Goal: Information Seeking & Learning: Learn about a topic

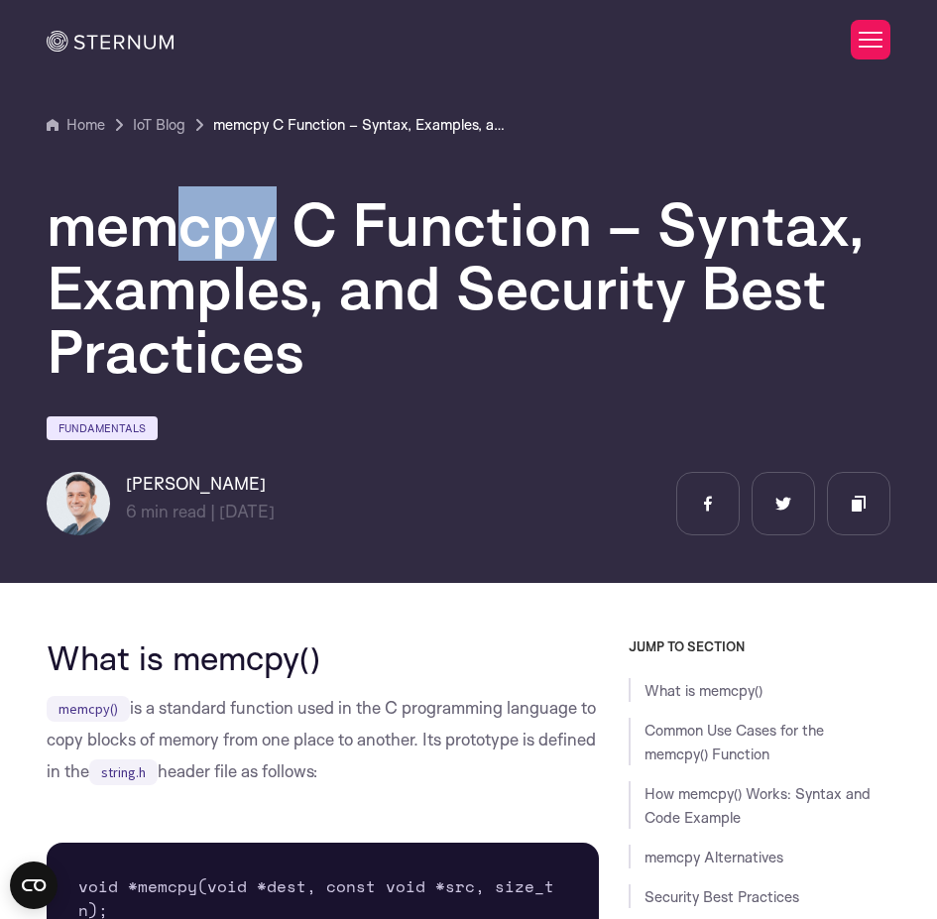
drag, startPoint x: 190, startPoint y: 232, endPoint x: 264, endPoint y: 235, distance: 73.5
click at [264, 235] on h1 "memcpy C Function – Syntax, Examples, and Security Best Practices" at bounding box center [469, 287] width 844 height 190
click at [261, 235] on h1 "memcpy C Function – Syntax, Examples, and Security Best Practices" at bounding box center [469, 287] width 844 height 190
click at [396, 225] on h1 "memcpy C Function – Syntax, Examples, and Security Best Practices" at bounding box center [469, 287] width 844 height 190
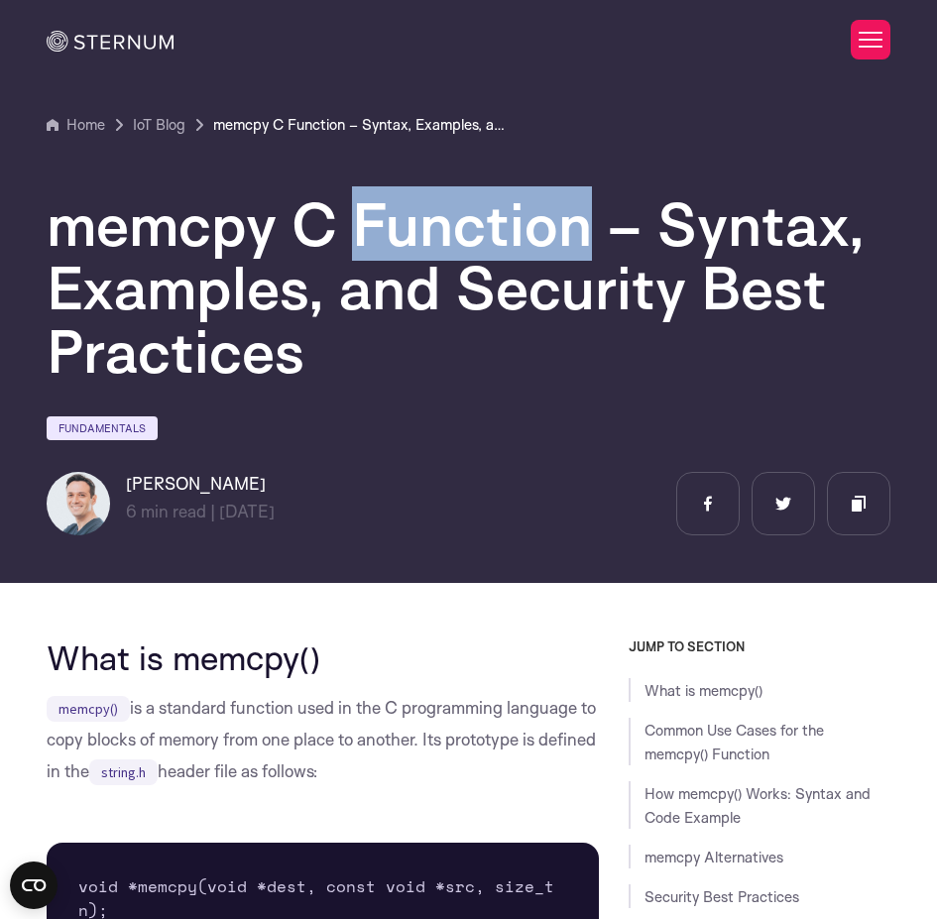
click at [396, 225] on h1 "memcpy C Function – Syntax, Examples, and Security Best Practices" at bounding box center [469, 287] width 844 height 190
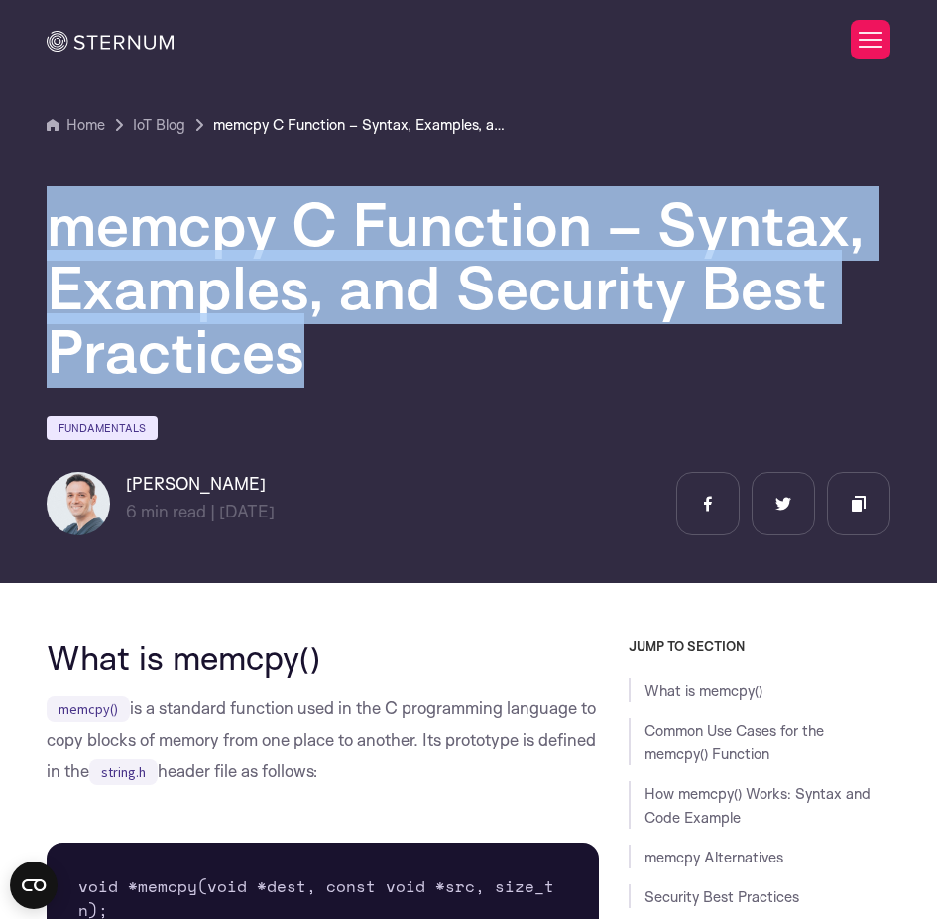
click at [396, 225] on h1 "memcpy C Function – Syntax, Examples, and Security Best Practices" at bounding box center [469, 287] width 844 height 190
click at [315, 223] on h1 "memcpy C Function – Syntax, Examples, and Security Best Practices" at bounding box center [469, 287] width 844 height 190
drag, startPoint x: 311, startPoint y: 222, endPoint x: 259, endPoint y: 226, distance: 52.7
click at [309, 222] on h1 "memcpy C Function – Syntax, Examples, and Security Best Practices" at bounding box center [469, 287] width 844 height 190
click at [247, 226] on h1 "memcpy C Function – Syntax, Examples, and Security Best Practices" at bounding box center [469, 287] width 844 height 190
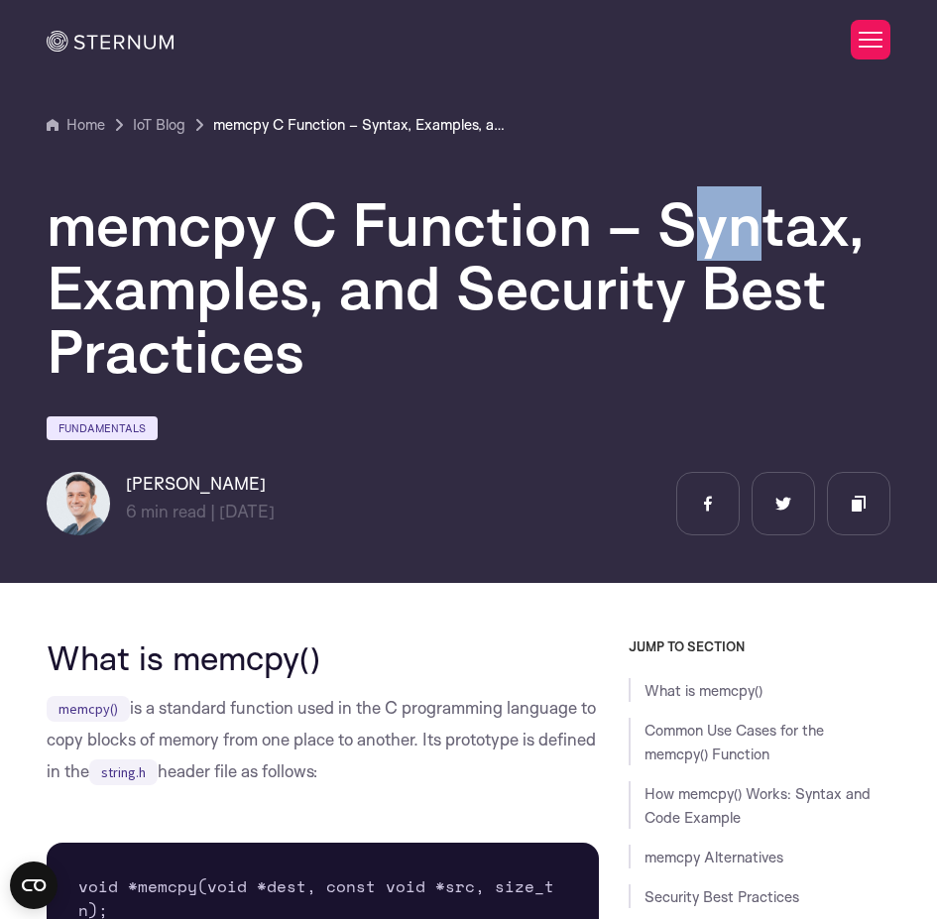
drag, startPoint x: 675, startPoint y: 225, endPoint x: 764, endPoint y: 224, distance: 88.3
click at [764, 224] on h1 "memcpy C Function – Syntax, Examples, and Security Best Practices" at bounding box center [469, 287] width 844 height 190
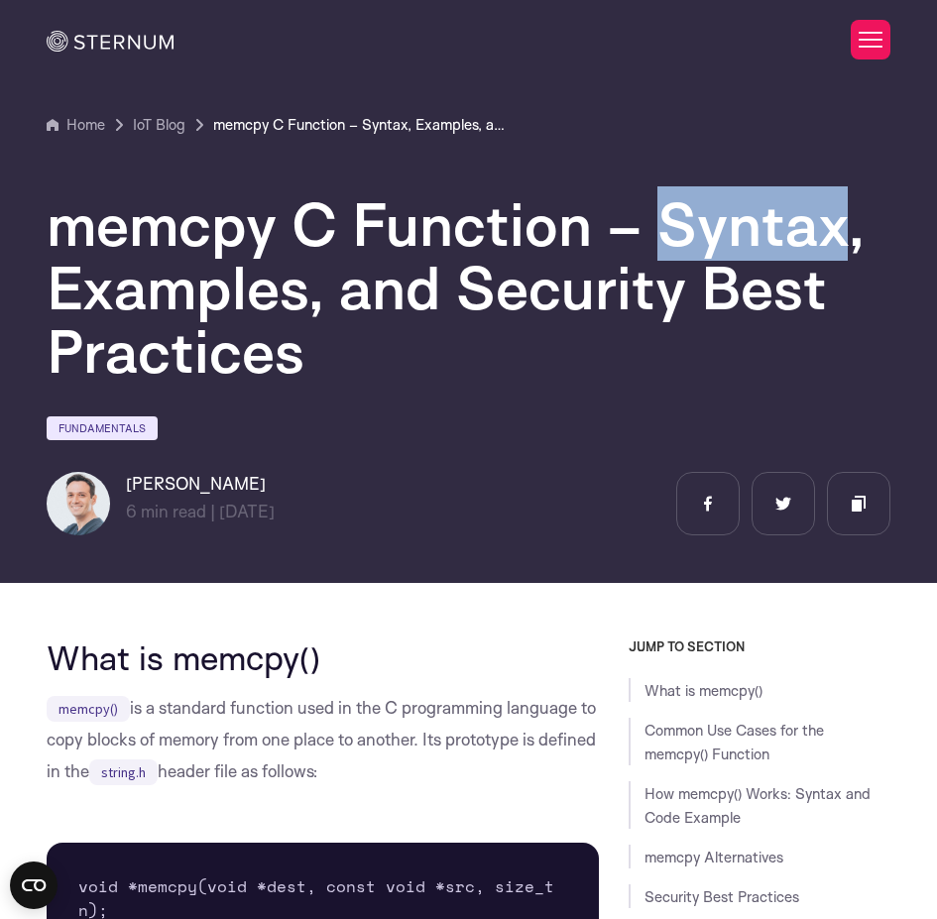
click at [764, 224] on h1 "memcpy C Function – Syntax, Examples, and Security Best Practices" at bounding box center [469, 287] width 844 height 190
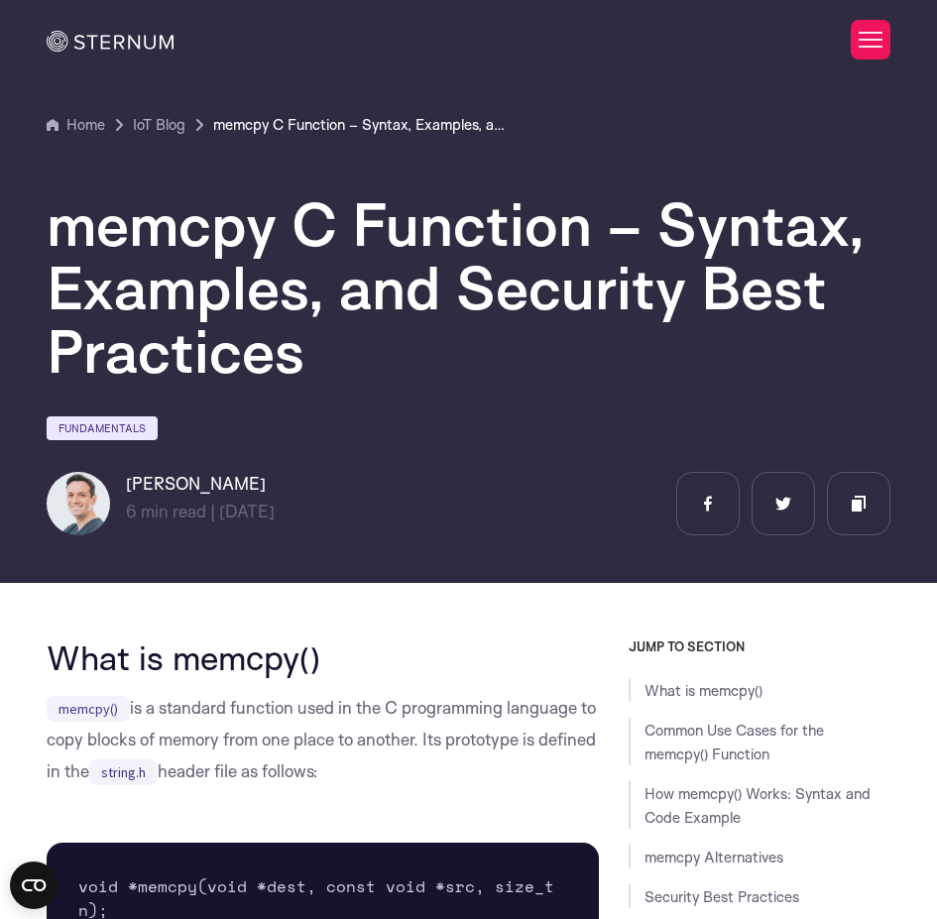
click at [127, 284] on h1 "memcpy C Function – Syntax, Examples, and Security Best Practices" at bounding box center [469, 287] width 844 height 190
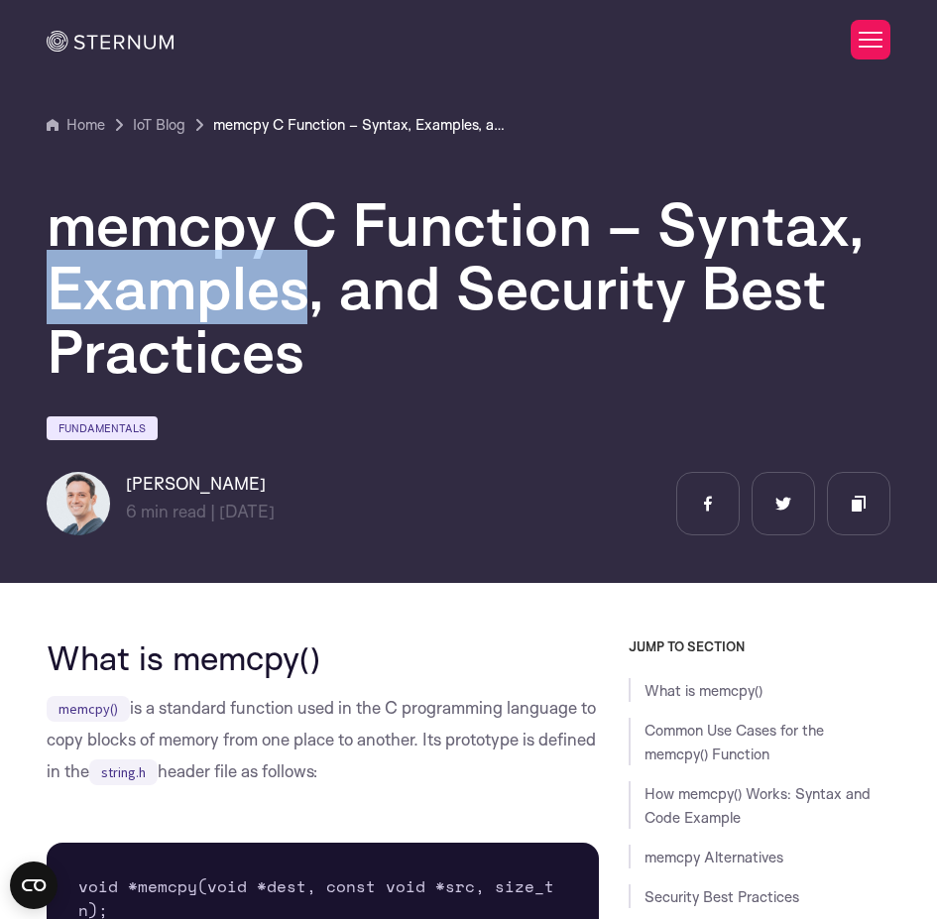
click at [127, 284] on h1 "memcpy C Function – Syntax, Examples, and Security Best Practices" at bounding box center [469, 287] width 844 height 190
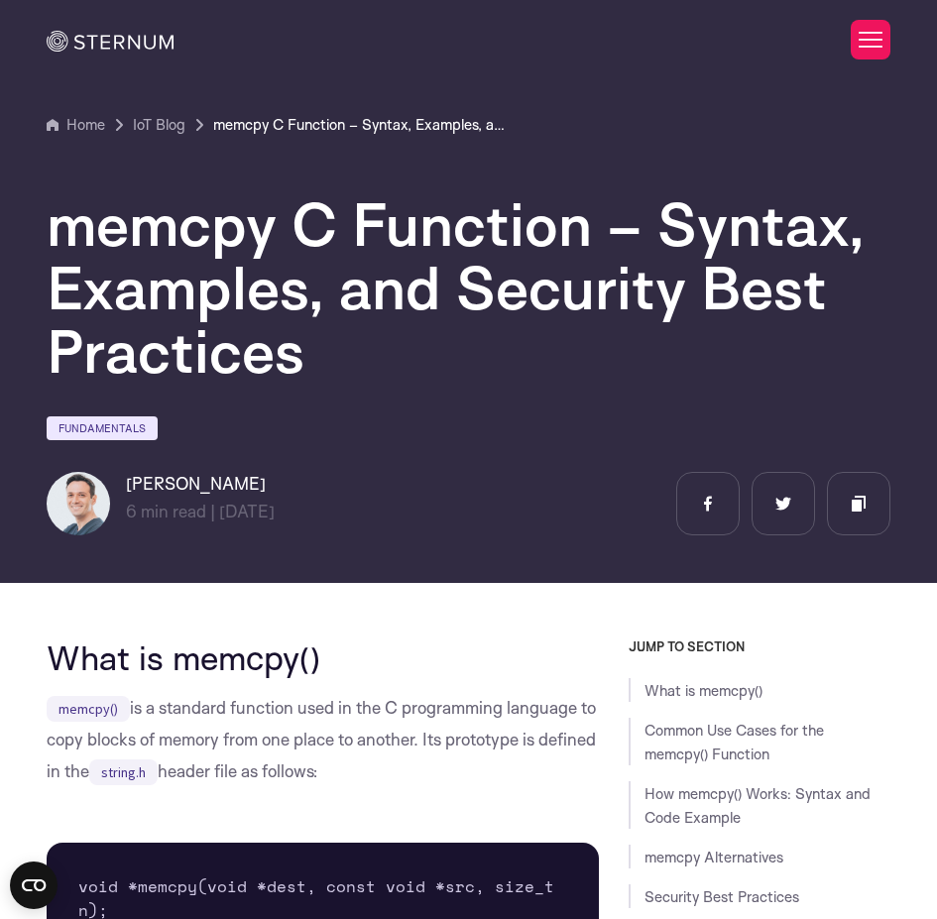
click at [333, 286] on h1 "memcpy C Function – Syntax, Examples, and Security Best Practices" at bounding box center [469, 287] width 844 height 190
drag, startPoint x: 84, startPoint y: 657, endPoint x: 132, endPoint y: 654, distance: 47.7
click at [132, 654] on h2 "What is memcpy()" at bounding box center [323, 658] width 552 height 38
click at [154, 656] on h2 "What is memcpy()" at bounding box center [323, 658] width 552 height 38
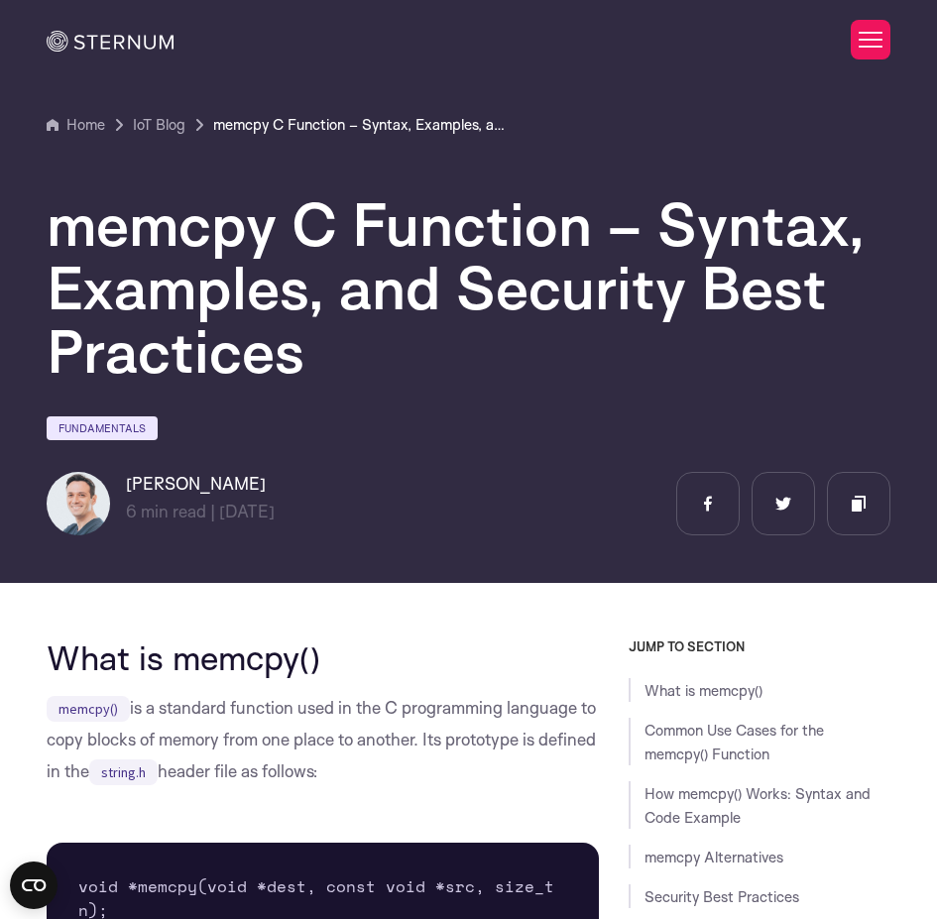
click at [211, 664] on h2 "What is memcpy()" at bounding box center [323, 658] width 552 height 38
drag, startPoint x: 176, startPoint y: 215, endPoint x: 61, endPoint y: 212, distance: 114.1
click at [61, 212] on h1 "memcpy C Function – Syntax, Examples, and Security Best Practices" at bounding box center [469, 287] width 844 height 190
click at [177, 222] on h1 "memcpy C Function – Syntax, Examples, and Security Best Practices" at bounding box center [469, 287] width 844 height 190
drag, startPoint x: 185, startPoint y: 231, endPoint x: 268, endPoint y: 236, distance: 82.5
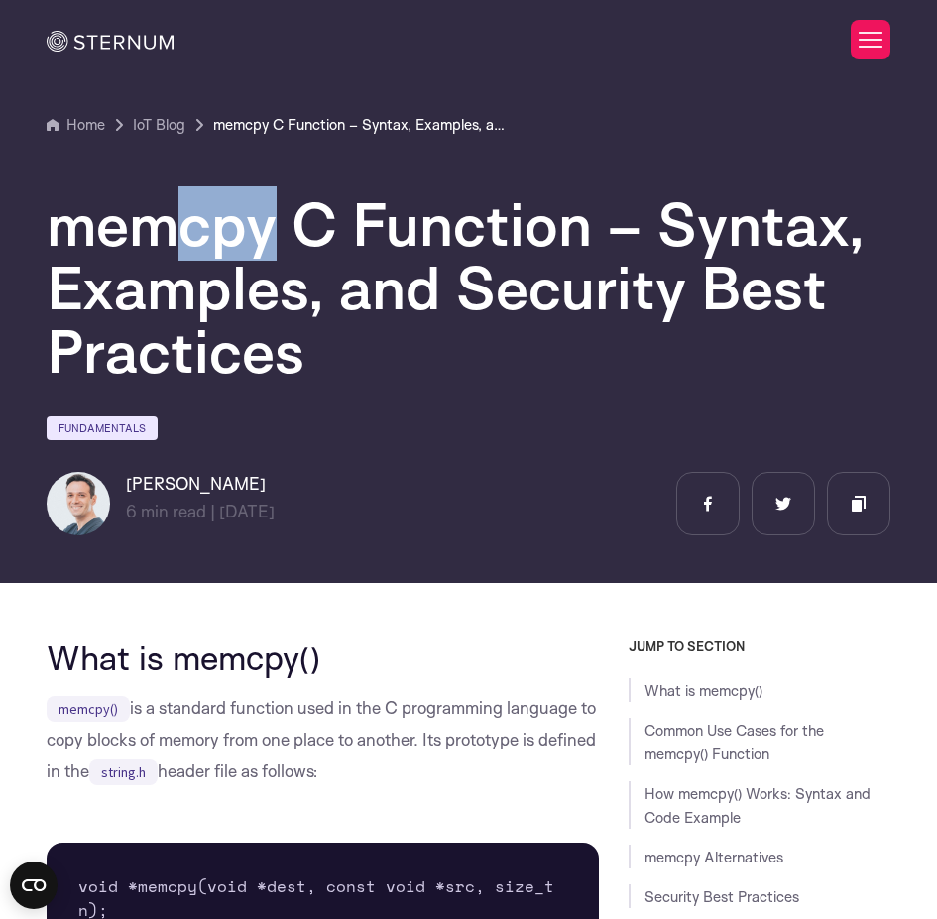
click at [268, 236] on h1 "memcpy C Function – Syntax, Examples, and Security Best Practices" at bounding box center [469, 287] width 844 height 190
click at [173, 709] on p "memcpy() is a standard function used in the C programming language to copy bloc…" at bounding box center [323, 739] width 552 height 95
click at [260, 707] on p "memcpy() is a standard function used in the C programming language to copy bloc…" at bounding box center [323, 739] width 552 height 95
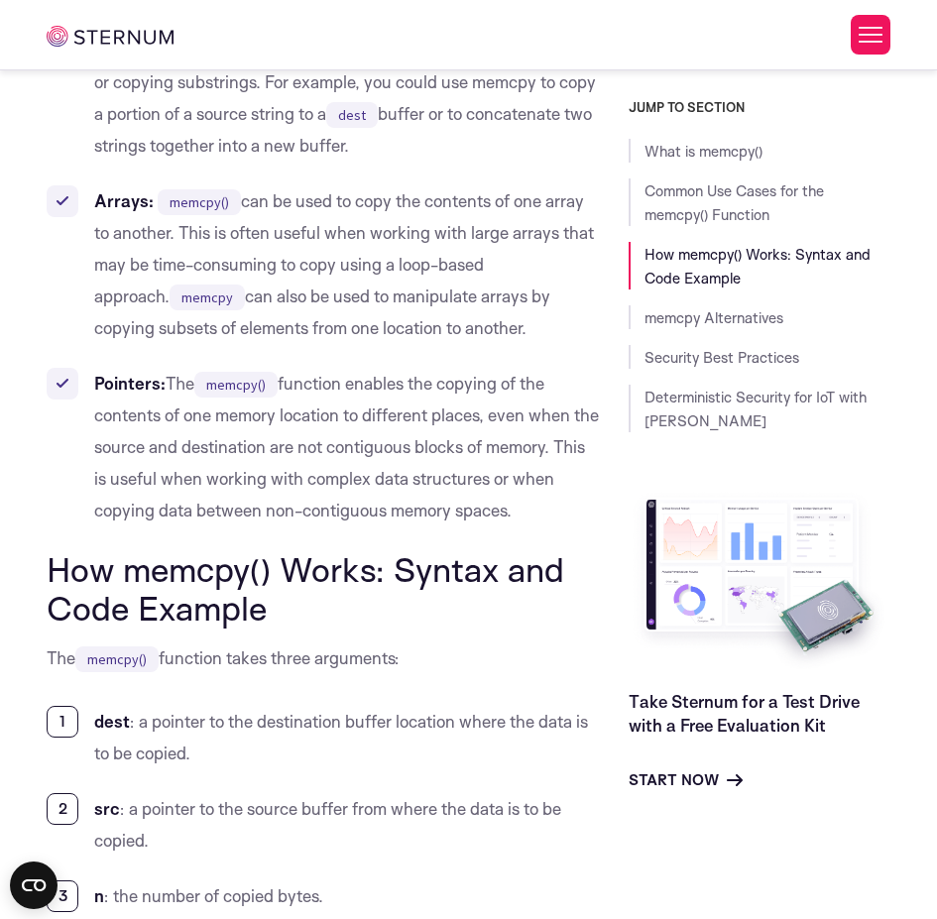
scroll to position [1538, 0]
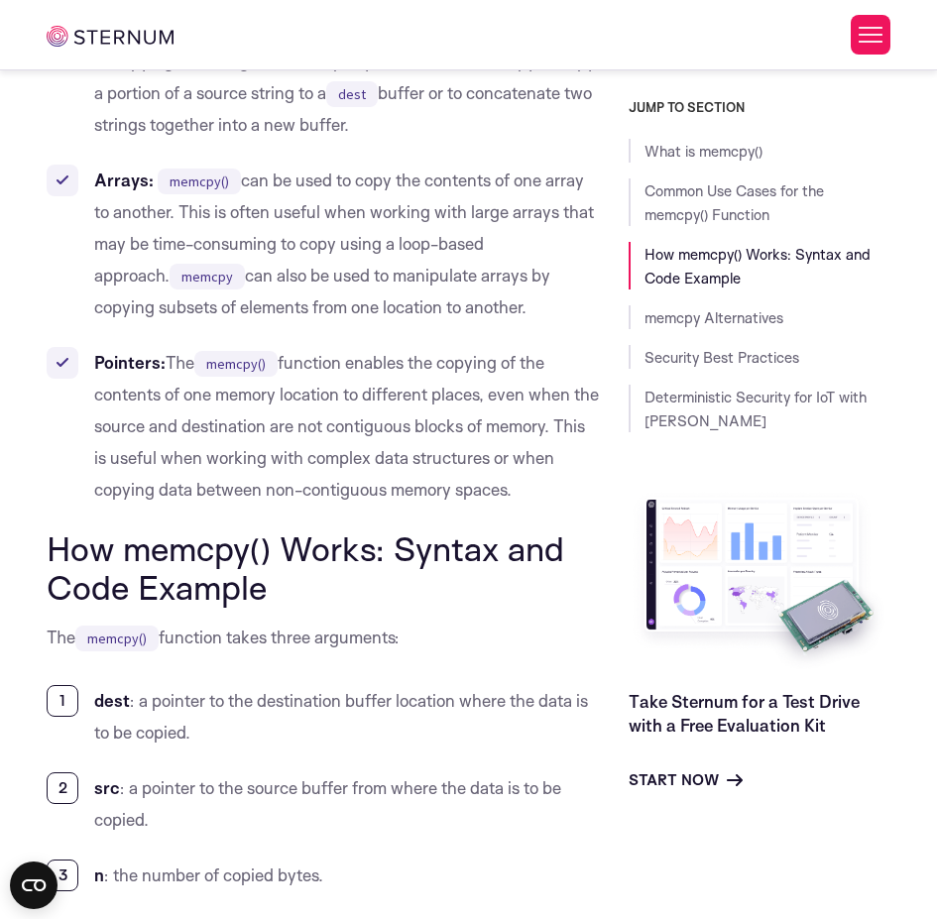
click at [171, 552] on h2 "How memcpy() Works: Syntax and Code Example" at bounding box center [323, 568] width 552 height 76
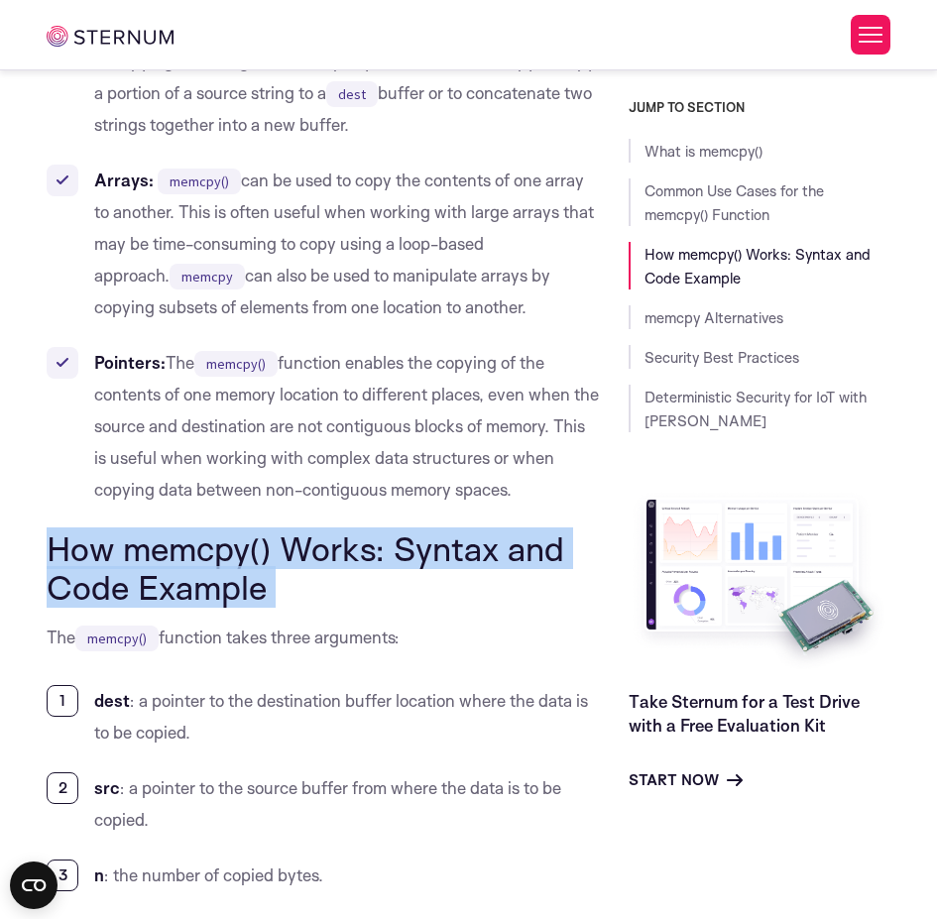
click at [171, 552] on h2 "How memcpy() Works: Syntax and Code Example" at bounding box center [323, 568] width 552 height 76
click at [186, 575] on h2 "How memcpy() Works: Syntax and Code Example" at bounding box center [323, 568] width 552 height 76
click at [120, 580] on h2 "How memcpy() Works: Syntax and Code Example" at bounding box center [323, 568] width 552 height 76
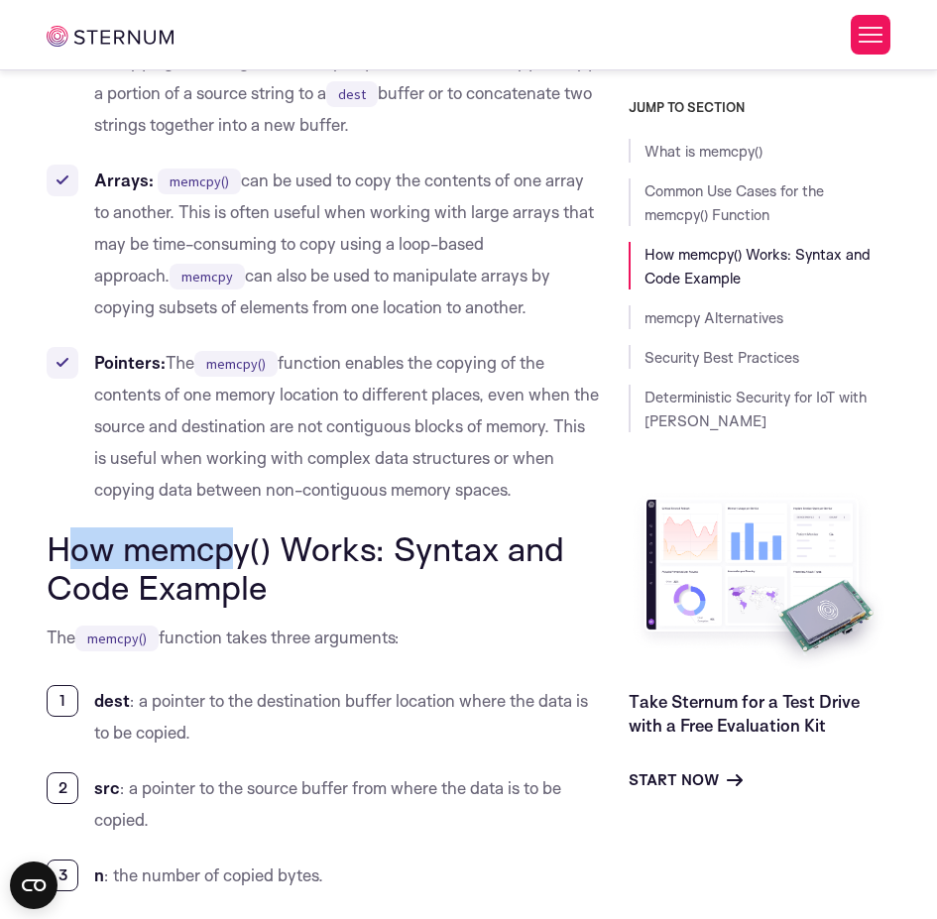
drag, startPoint x: 79, startPoint y: 551, endPoint x: 229, endPoint y: 549, distance: 149.8
click at [229, 549] on h2 "How memcpy() Works: Syntax and Code Example" at bounding box center [323, 568] width 552 height 76
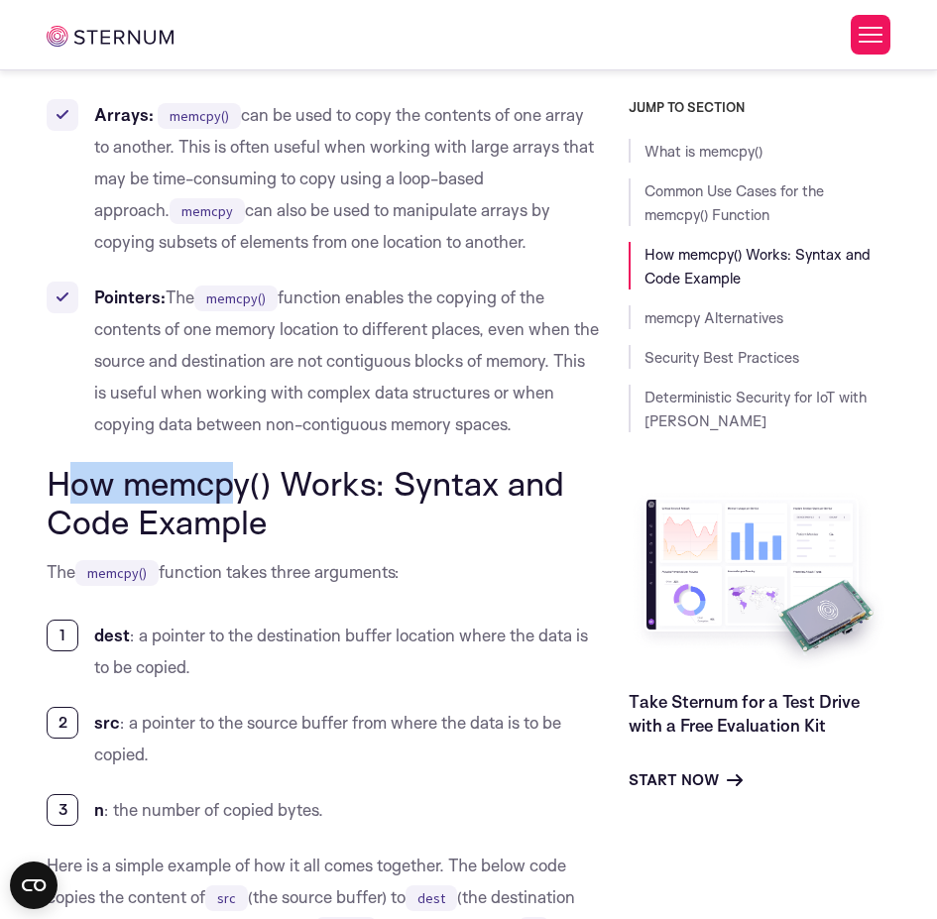
scroll to position [1657, 0]
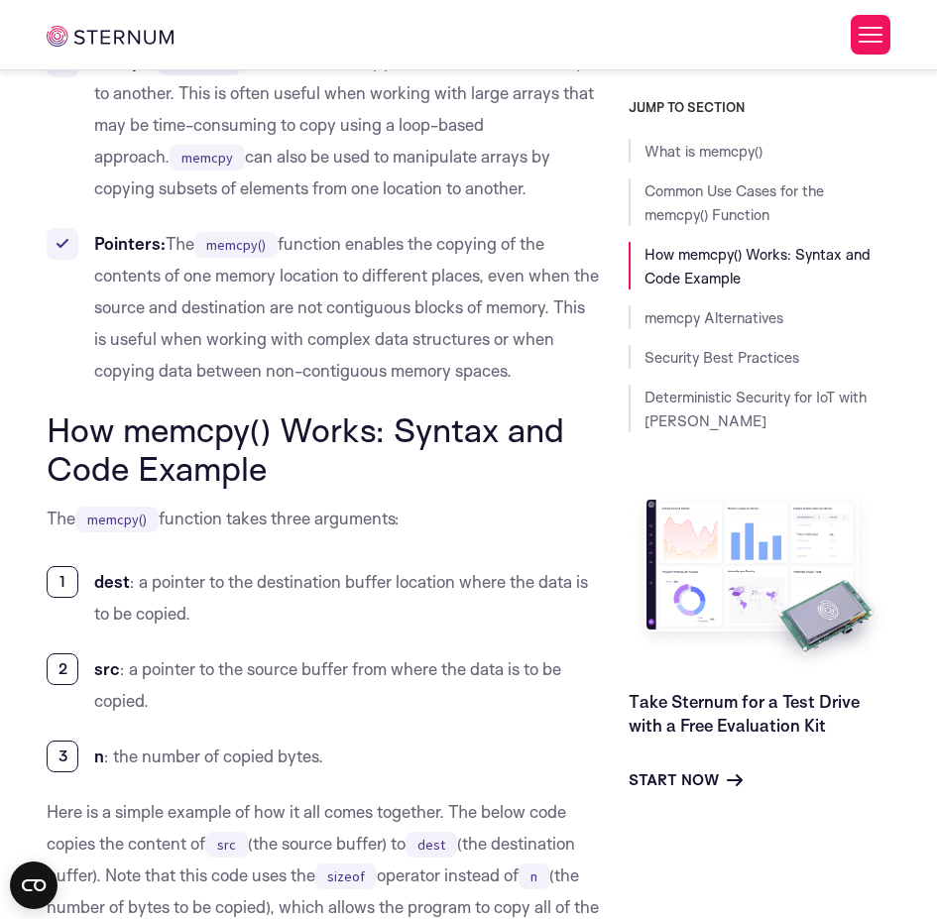
click at [178, 578] on li "dest : a pointer to the destination buffer location where the data is to be cop…" at bounding box center [323, 597] width 552 height 63
click at [129, 583] on b "dest" at bounding box center [112, 581] width 36 height 21
click at [128, 583] on b "dest" at bounding box center [112, 581] width 36 height 21
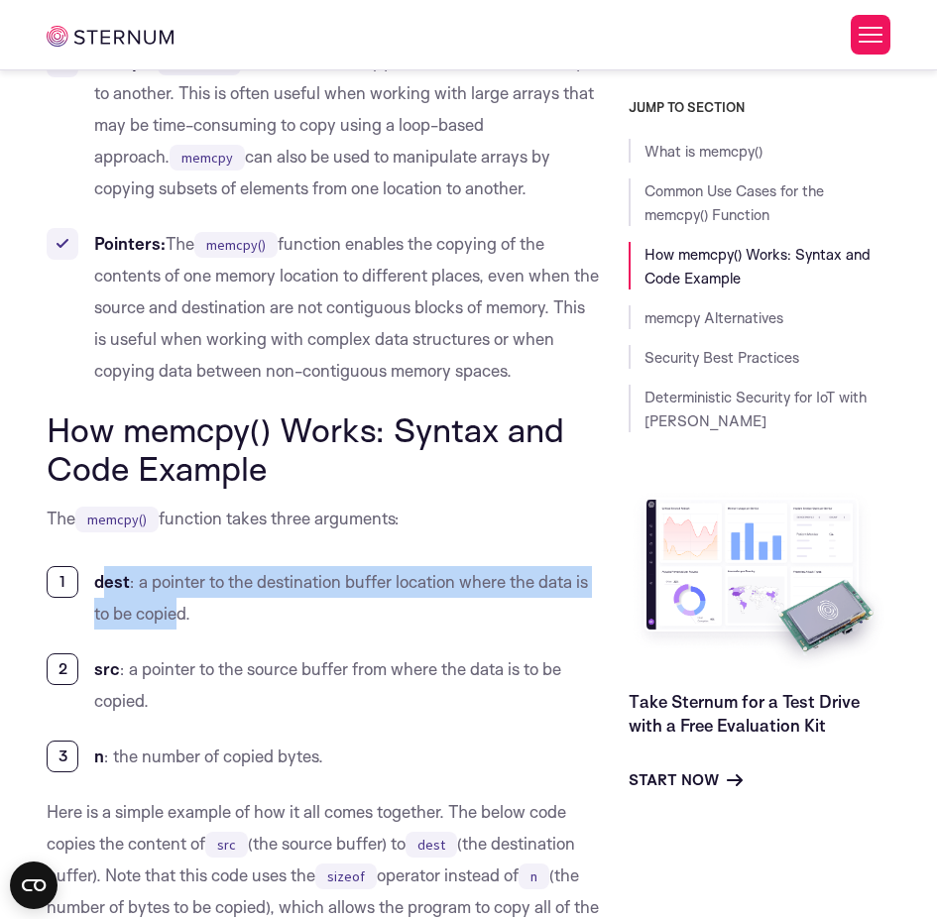
drag, startPoint x: 101, startPoint y: 576, endPoint x: 179, endPoint y: 611, distance: 84.8
click at [179, 611] on li "dest : a pointer to the destination buffer location where the data is to be cop…" at bounding box center [323, 597] width 552 height 63
click at [179, 610] on li "dest : a pointer to the destination buffer location where the data is to be cop…" at bounding box center [323, 597] width 552 height 63
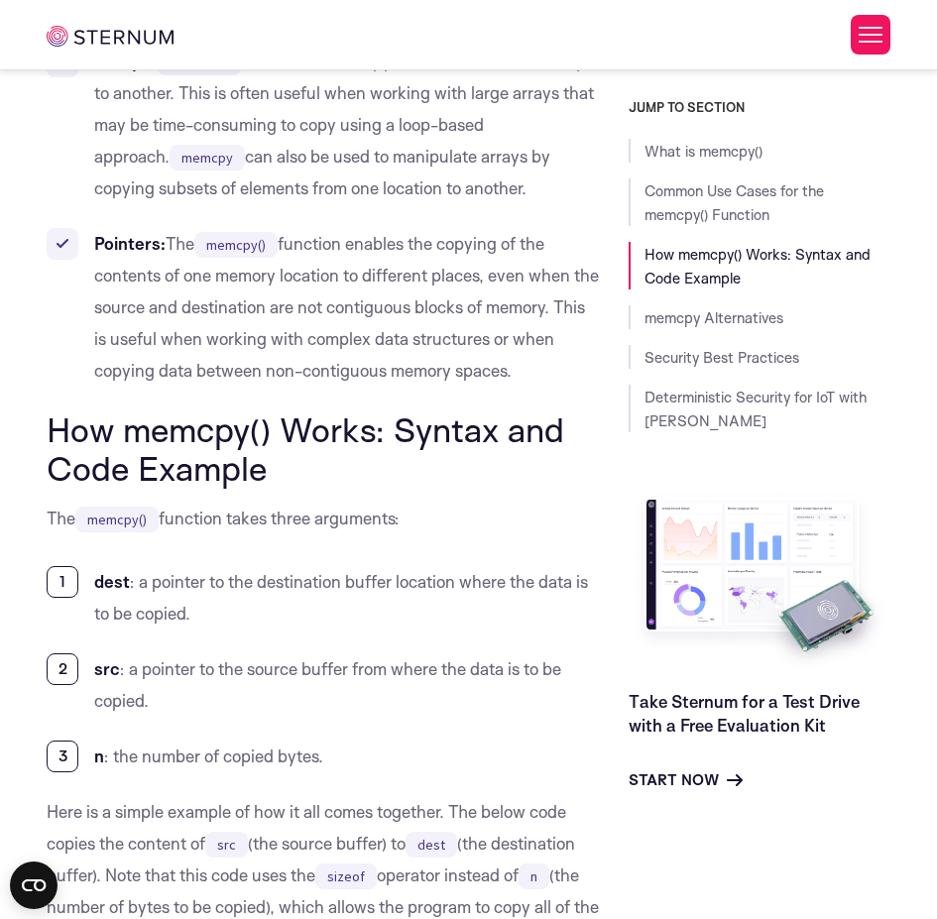
click at [179, 607] on li "dest : a pointer to the destination buffer location where the data is to be cop…" at bounding box center [323, 597] width 552 height 63
click at [178, 607] on li "dest : a pointer to the destination buffer location where the data is to be cop…" at bounding box center [323, 597] width 552 height 63
click at [127, 679] on li "src : a pointer to the source buffer from where the data is to be copied." at bounding box center [323, 685] width 552 height 63
click at [127, 676] on li "src : a pointer to the source buffer from where the data is to be copied." at bounding box center [323, 685] width 552 height 63
click at [129, 673] on li "src : a pointer to the source buffer from where the data is to be copied." at bounding box center [323, 685] width 552 height 63
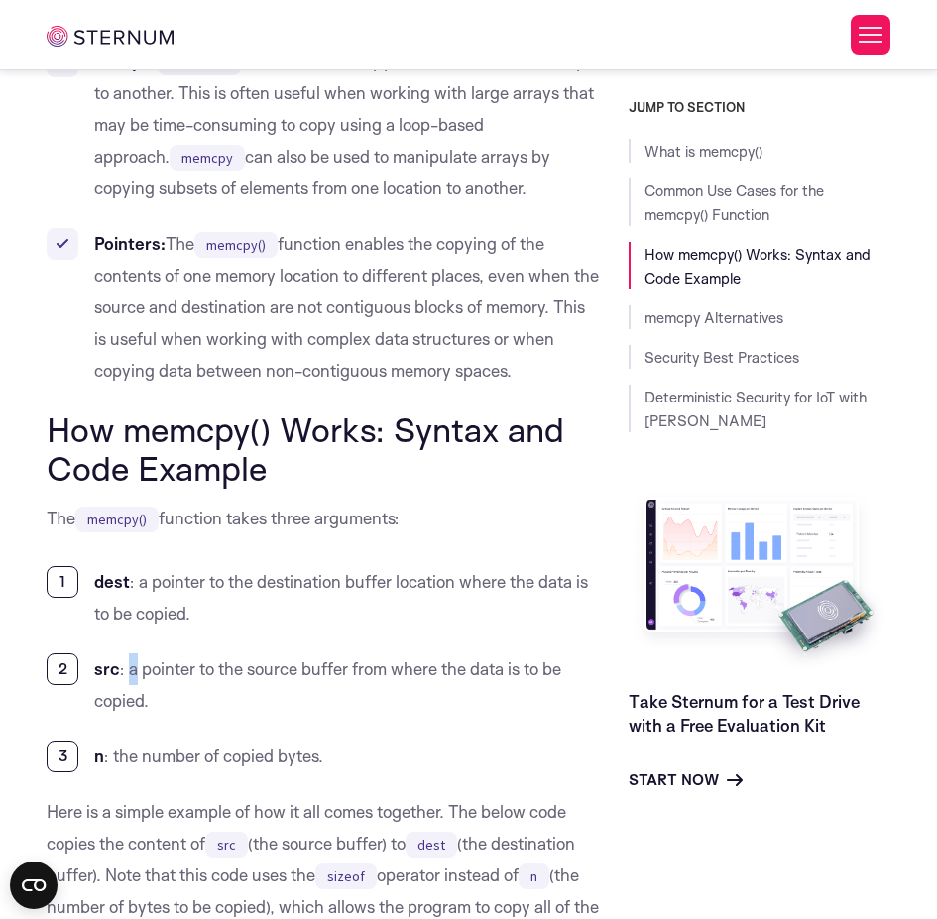
click at [130, 672] on li "src : a pointer to the source buffer from where the data is to be copied." at bounding box center [323, 685] width 552 height 63
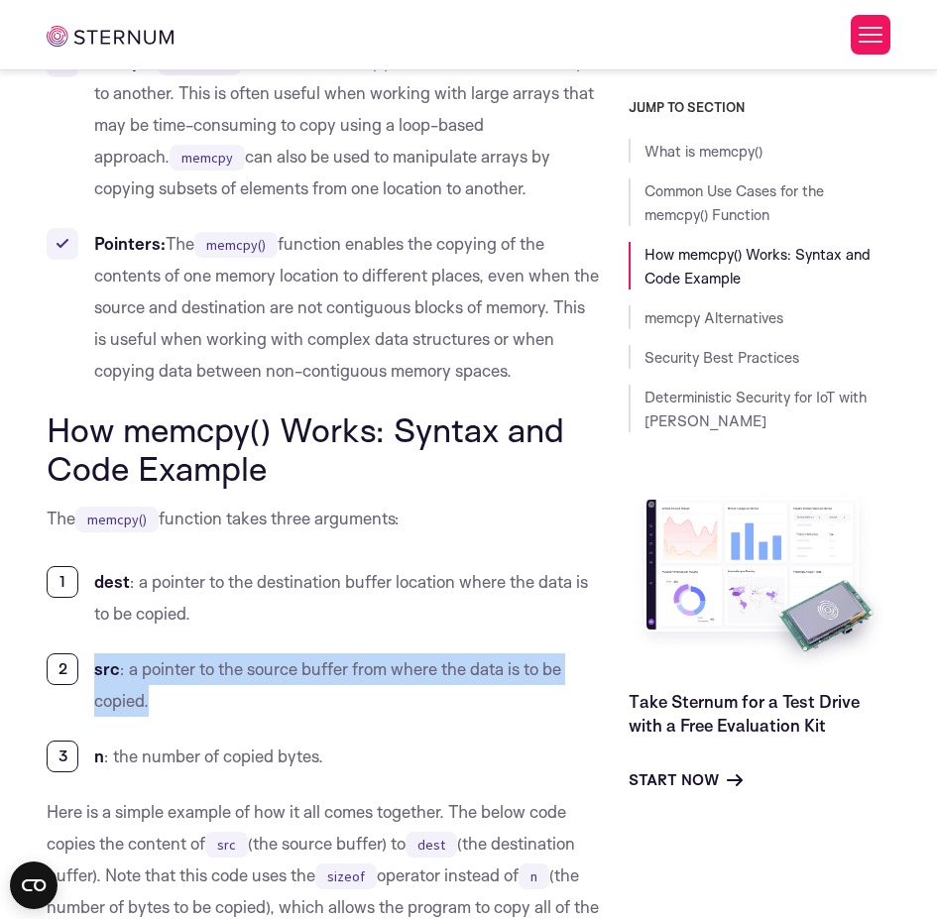
click at [130, 672] on li "src : a pointer to the source buffer from where the data is to be copied." at bounding box center [323, 685] width 552 height 63
click at [100, 666] on b "src" at bounding box center [107, 669] width 26 height 21
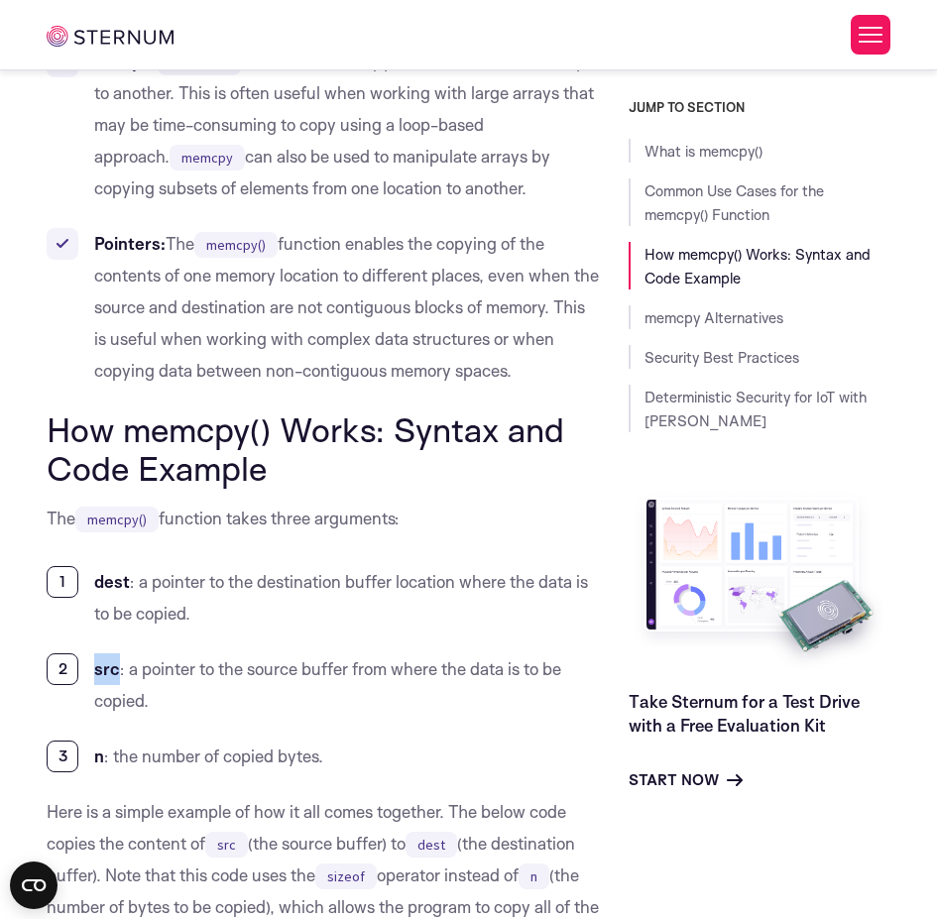
click at [100, 666] on b "src" at bounding box center [107, 669] width 26 height 21
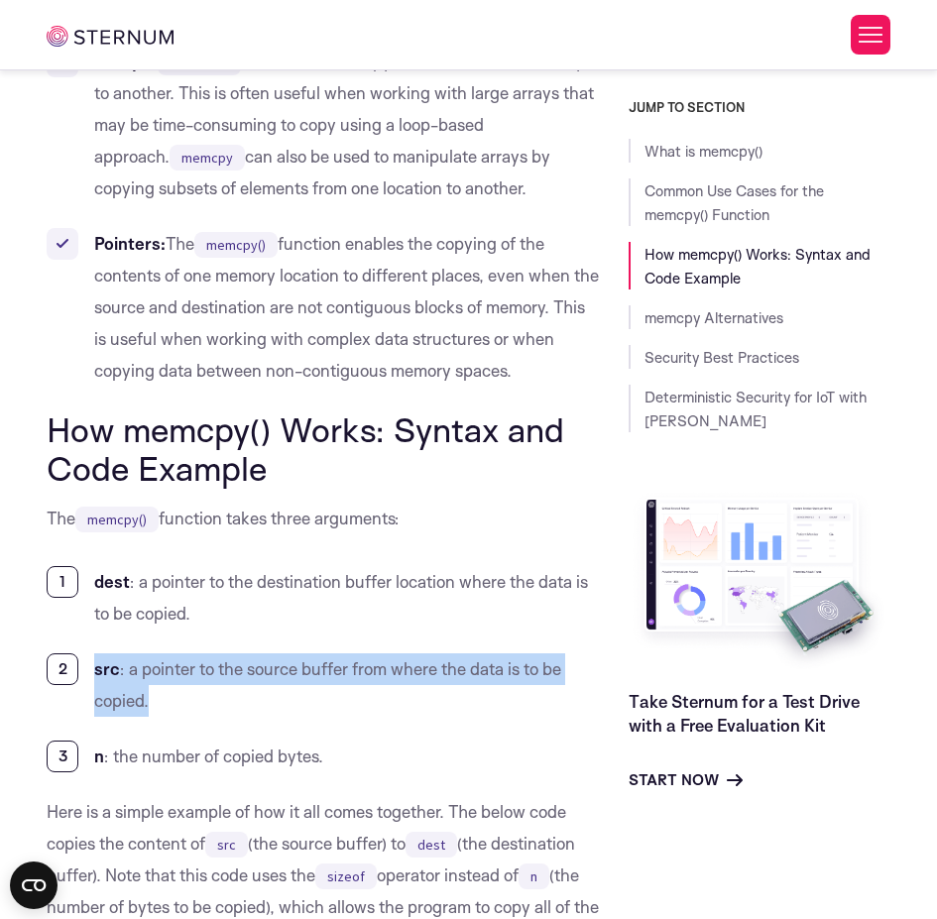
click at [101, 666] on b "src" at bounding box center [107, 669] width 26 height 21
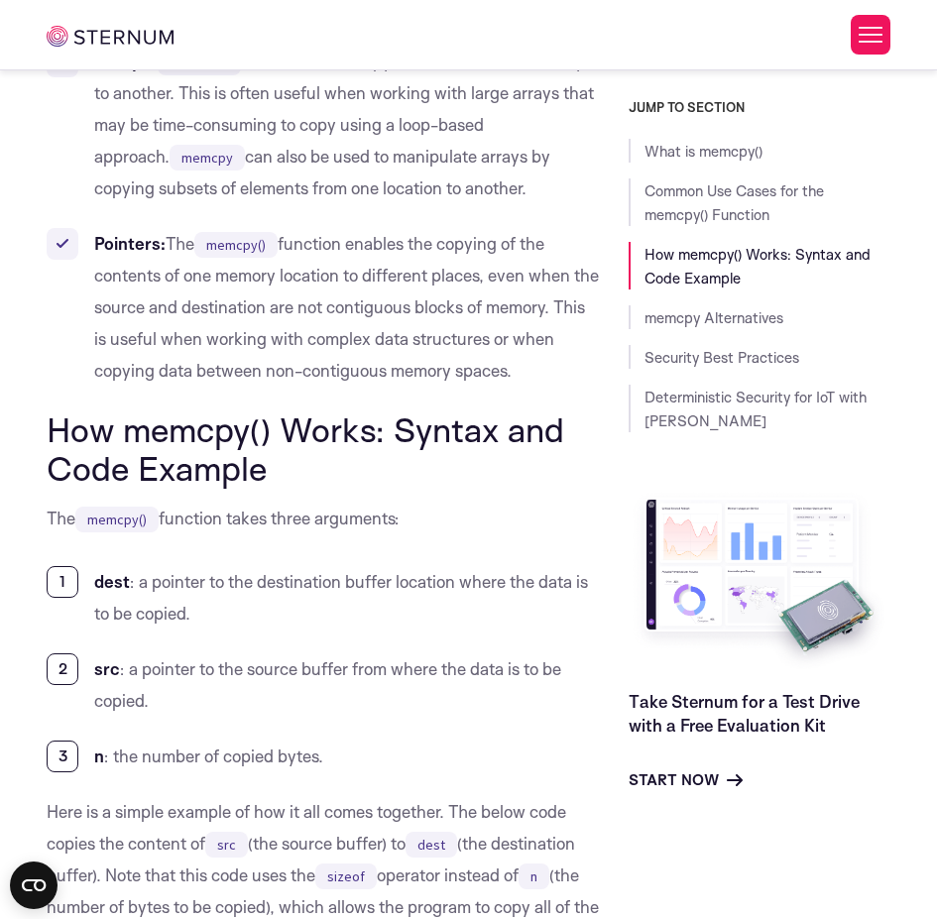
click at [104, 597] on li "dest : a pointer to the destination buffer location where the data is to be cop…" at bounding box center [323, 597] width 552 height 63
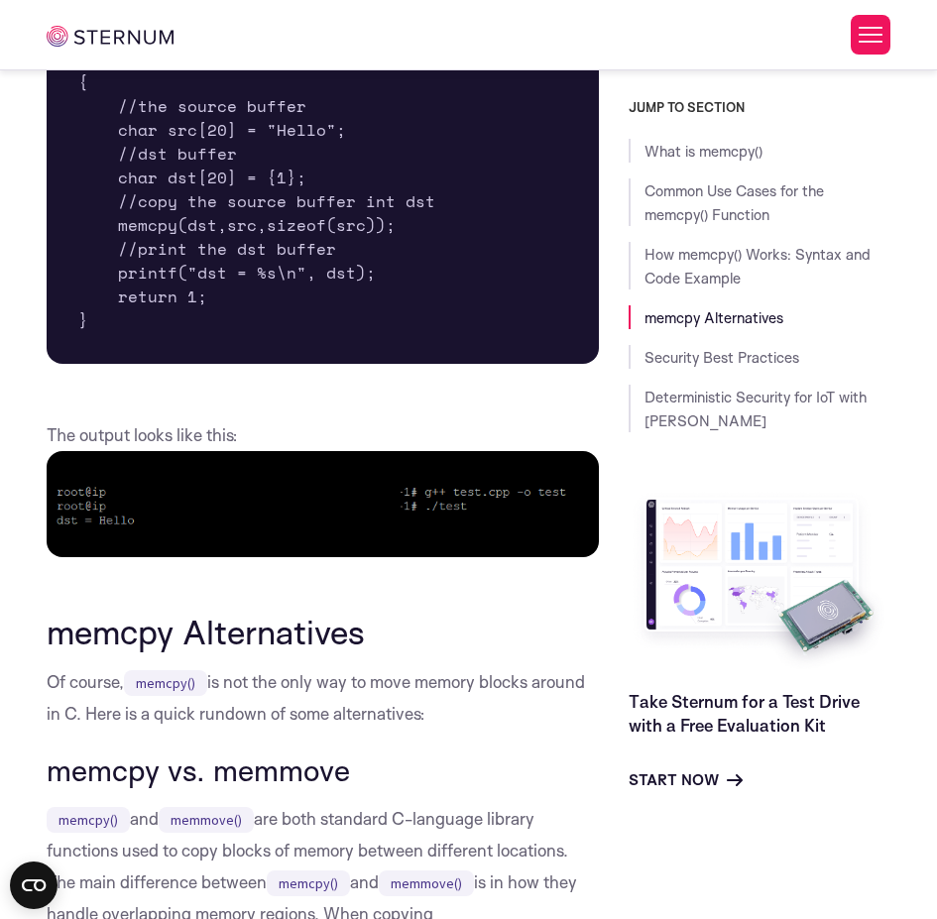
scroll to position [2728, 0]
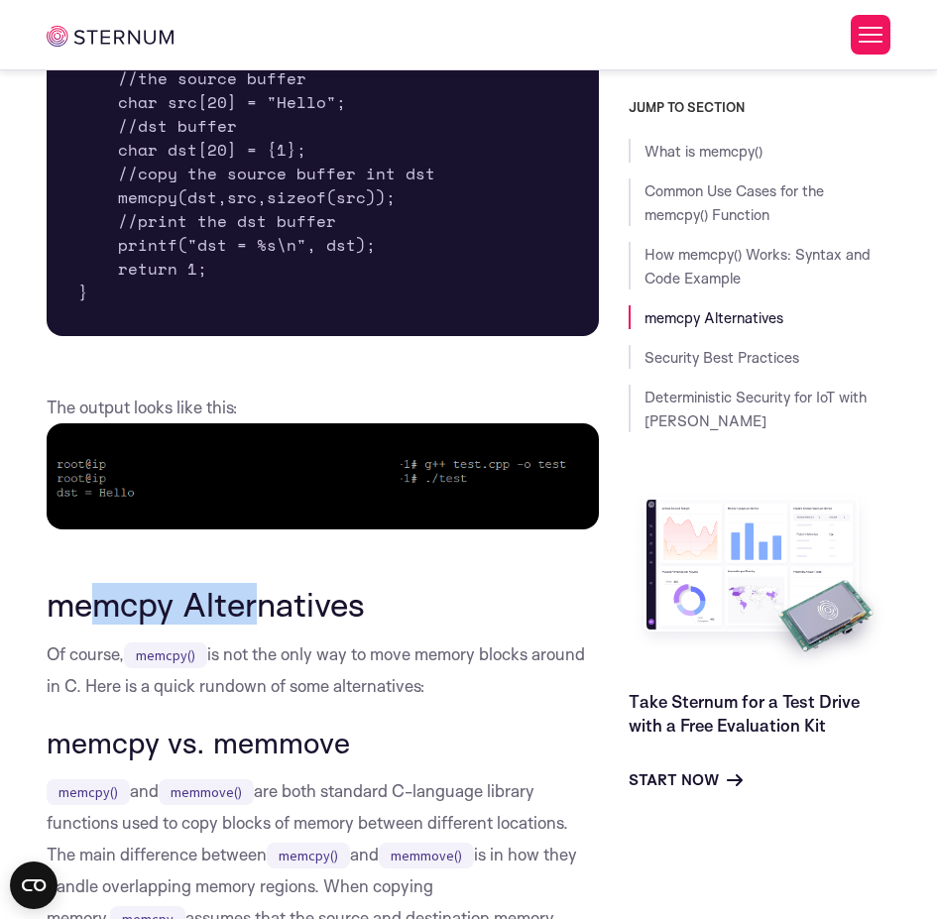
drag, startPoint x: 252, startPoint y: 608, endPoint x: 107, endPoint y: 607, distance: 144.8
click at [107, 607] on h2 "memcpy Alternatives" at bounding box center [323, 604] width 552 height 38
click at [108, 607] on h2 "memcpy Alternatives" at bounding box center [323, 604] width 552 height 38
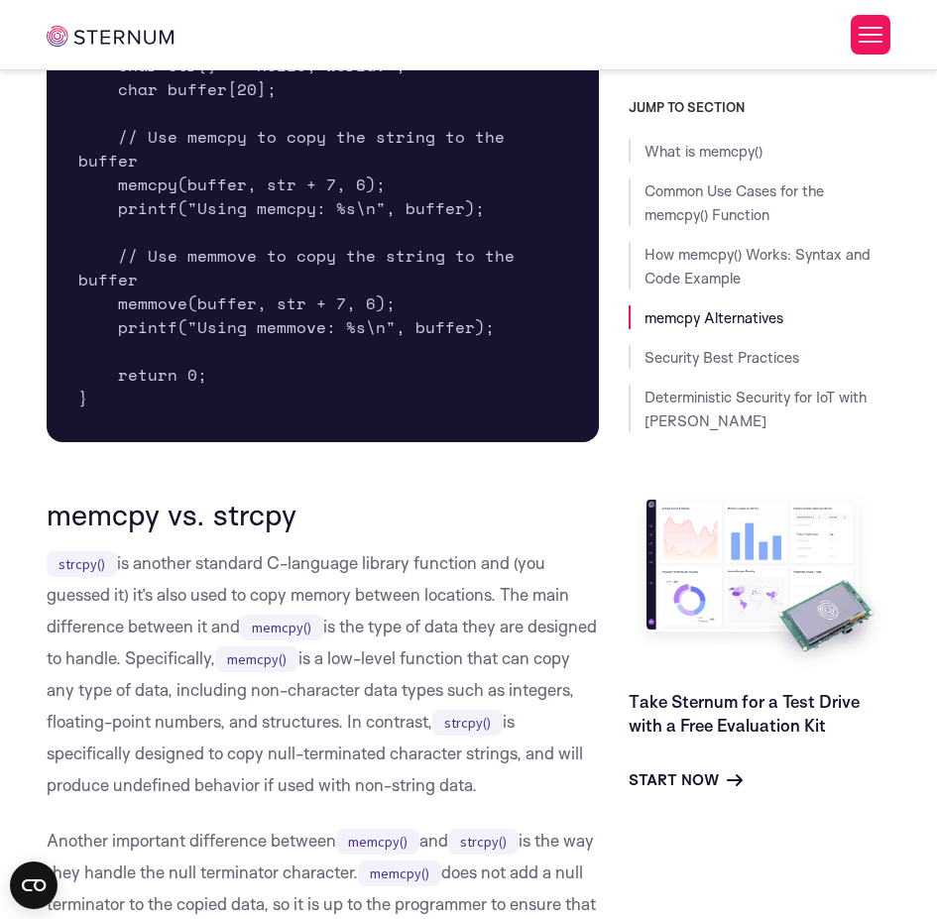
scroll to position [4038, 0]
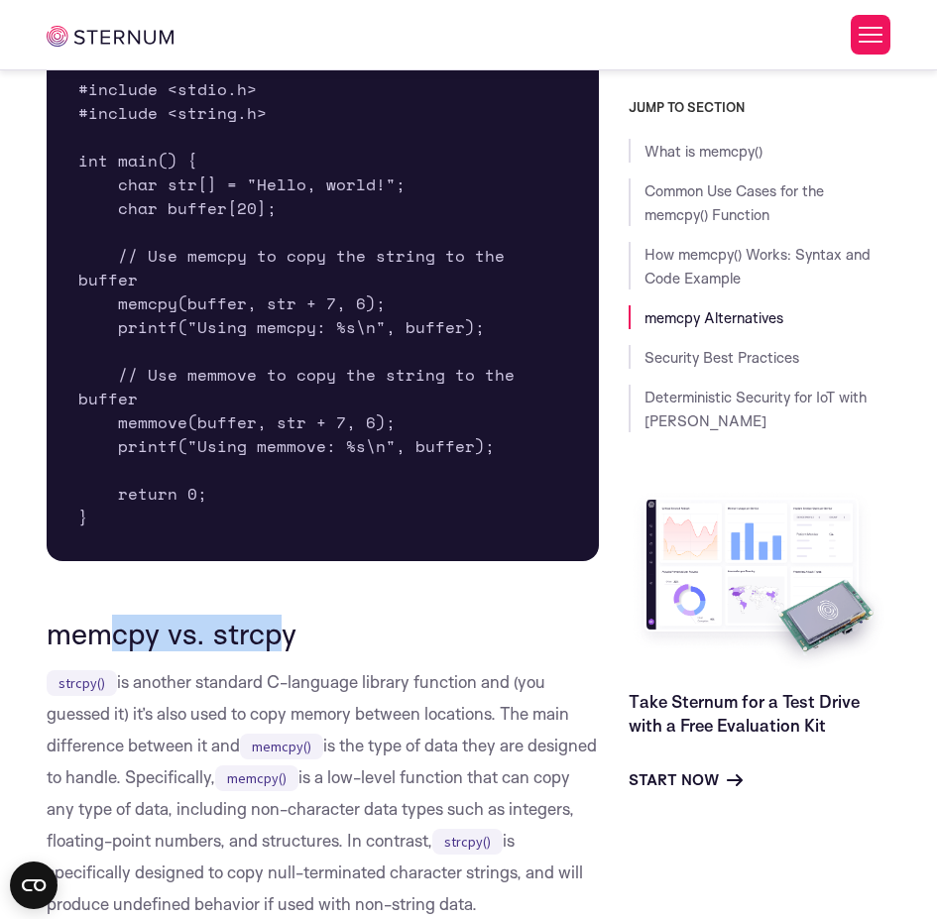
drag, startPoint x: 114, startPoint y: 586, endPoint x: 271, endPoint y: 582, distance: 156.8
click at [271, 617] on h3 "memcpy vs. strcpy" at bounding box center [323, 634] width 552 height 34
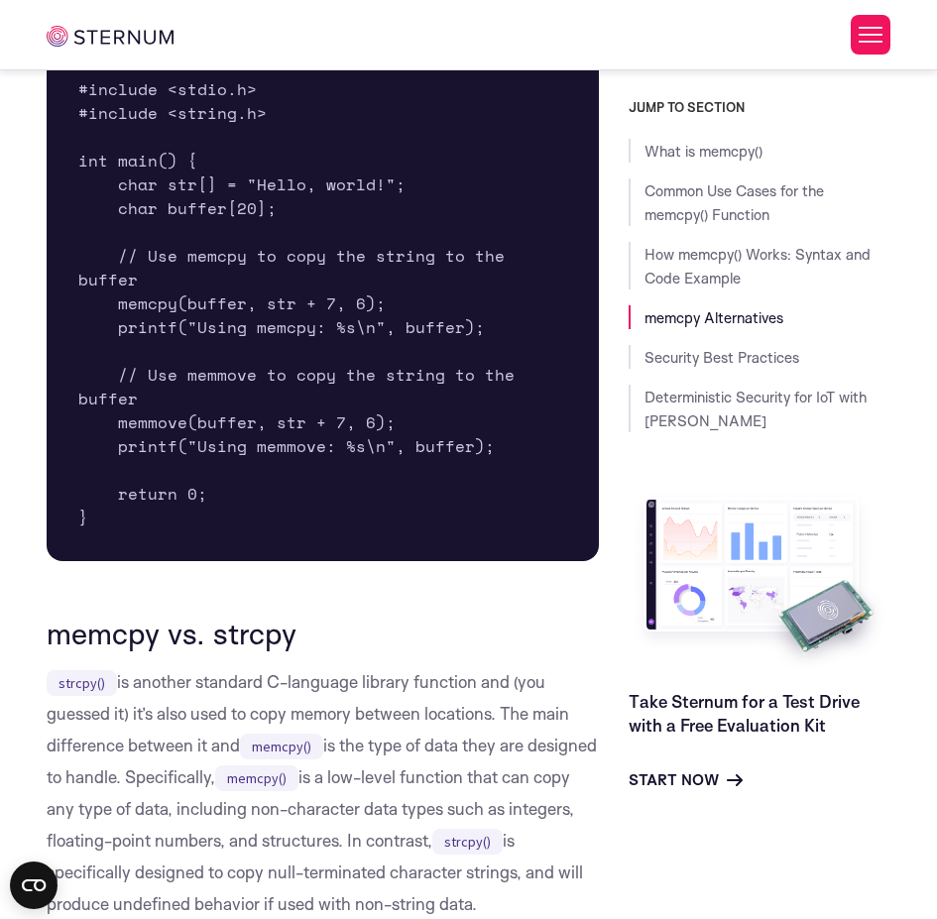
click at [219, 666] on p "strcpy() is another standard C-language library function and (you guessed it) i…" at bounding box center [323, 793] width 552 height 254
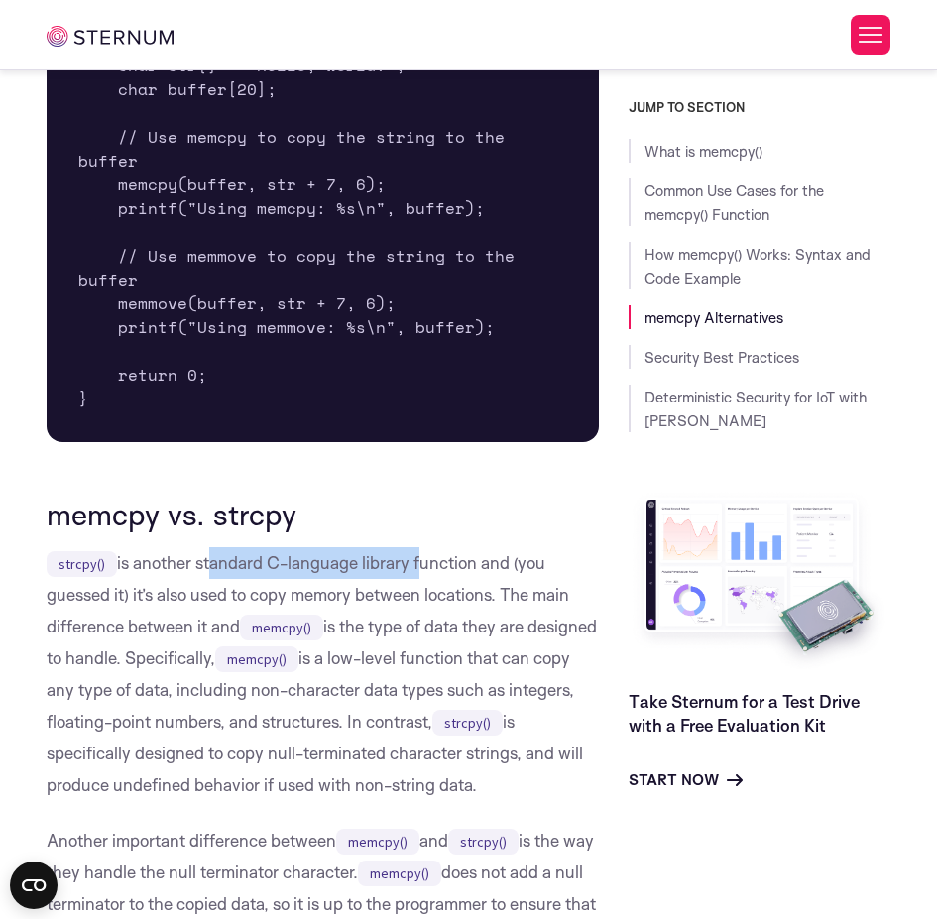
drag, startPoint x: 202, startPoint y: 506, endPoint x: 419, endPoint y: 508, distance: 216.2
click at [419, 547] on p "strcpy() is another standard C-language library function and (you guessed it) i…" at bounding box center [323, 674] width 552 height 254
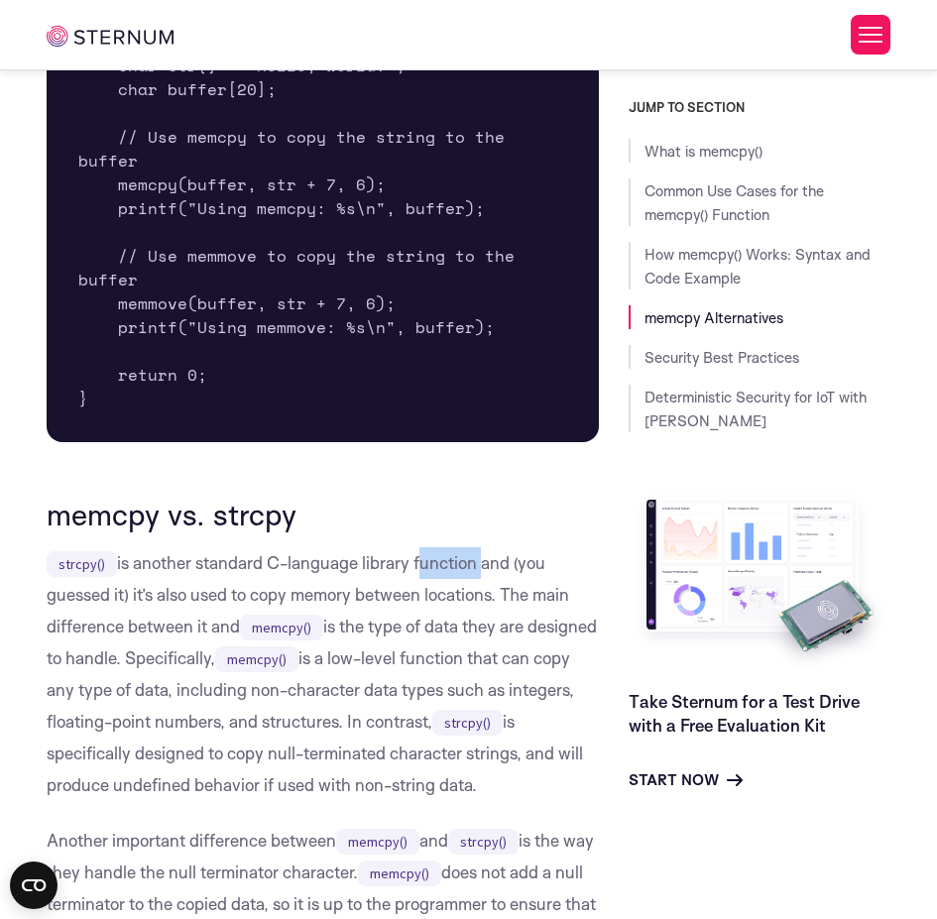
click at [419, 547] on p "strcpy() is another standard C-language library function and (you guessed it) i…" at bounding box center [323, 674] width 552 height 254
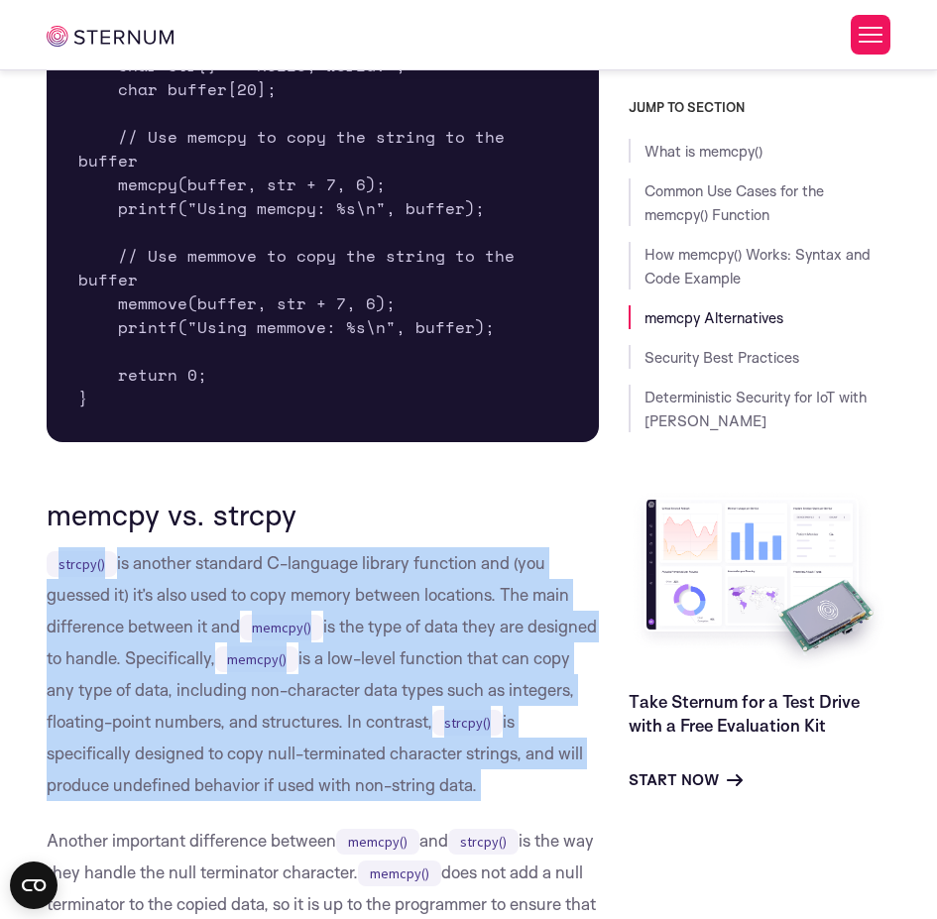
click at [419, 547] on p "strcpy() is another standard C-language library function and (you guessed it) i…" at bounding box center [323, 674] width 552 height 254
click at [442, 547] on p "strcpy() is another standard C-language library function and (you guessed it) i…" at bounding box center [323, 674] width 552 height 254
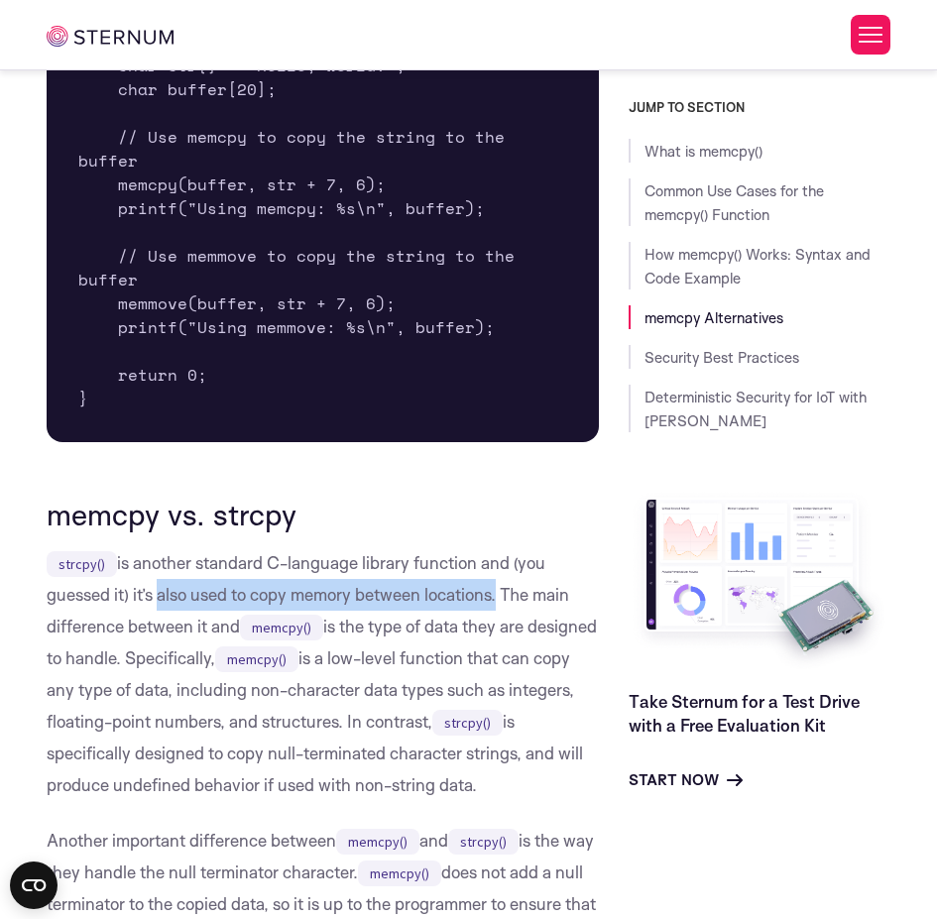
drag, startPoint x: 157, startPoint y: 539, endPoint x: 435, endPoint y: 537, distance: 278.7
click at [499, 547] on p "strcpy() is another standard C-language library function and (you guessed it) i…" at bounding box center [323, 674] width 552 height 254
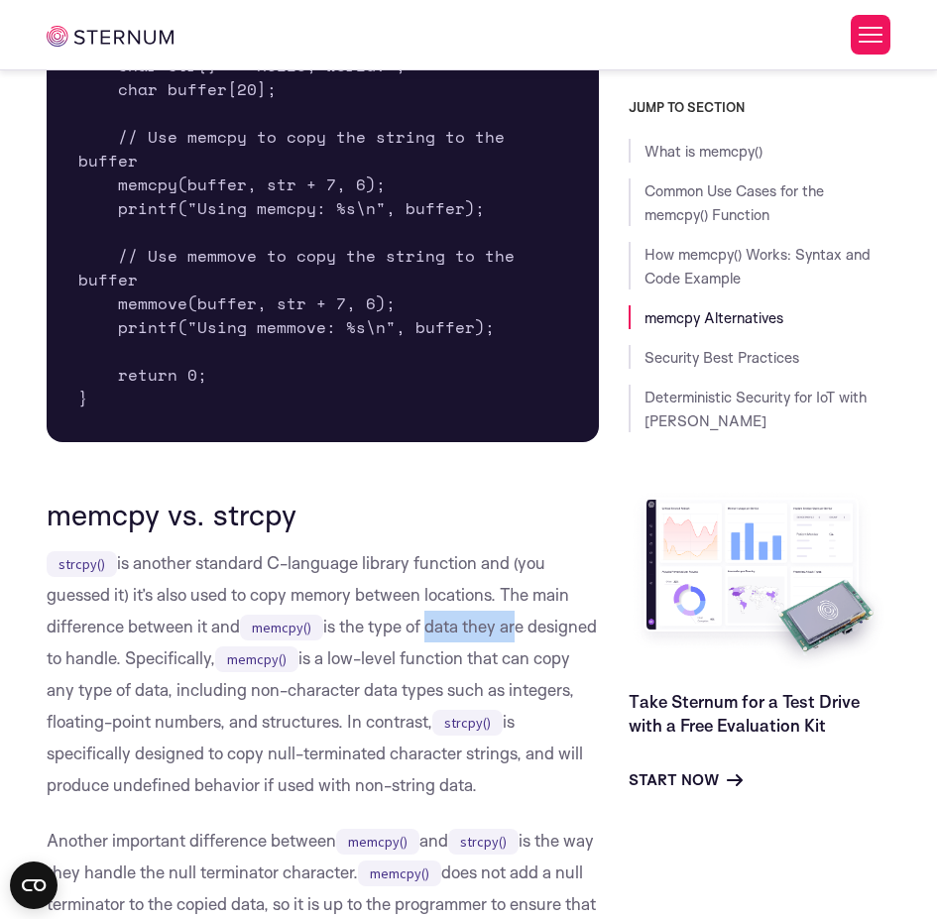
drag, startPoint x: 437, startPoint y: 570, endPoint x: 517, endPoint y: 573, distance: 79.4
click at [517, 573] on p "strcpy() is another standard C-language library function and (you guessed it) i…" at bounding box center [323, 674] width 552 height 254
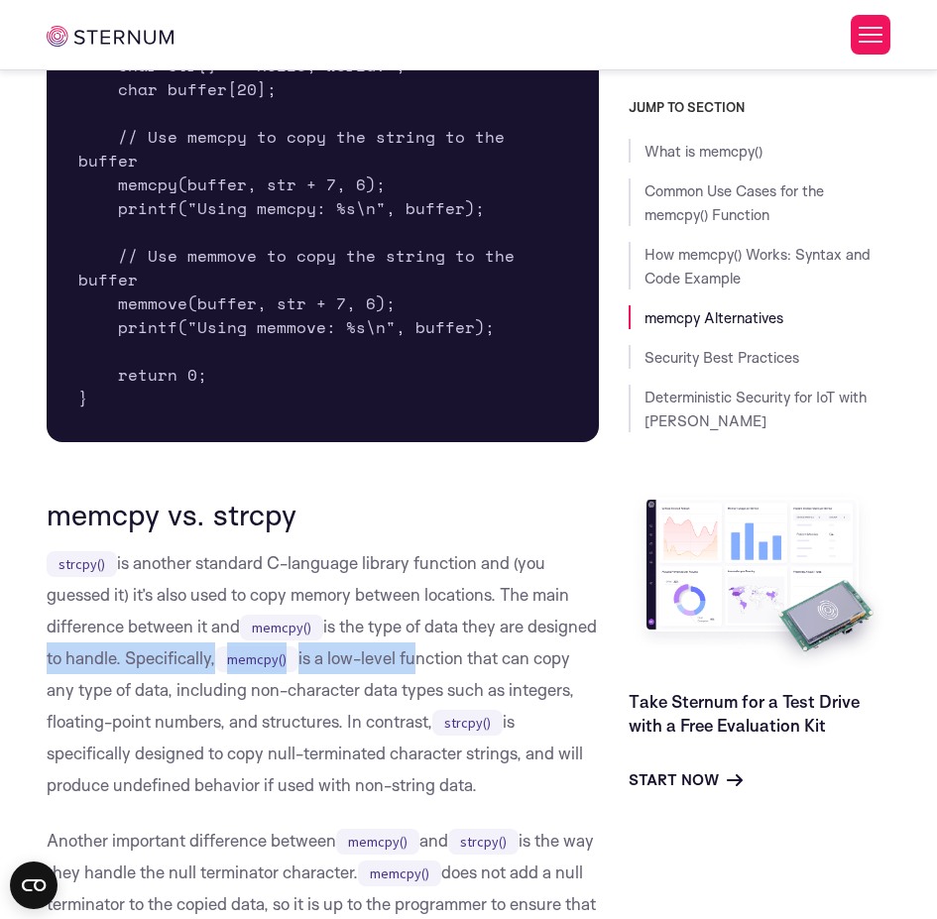
drag, startPoint x: 109, startPoint y: 599, endPoint x: 353, endPoint y: 625, distance: 245.3
click at [487, 600] on p "strcpy() is another standard C-language library function and (you guessed it) i…" at bounding box center [323, 674] width 552 height 254
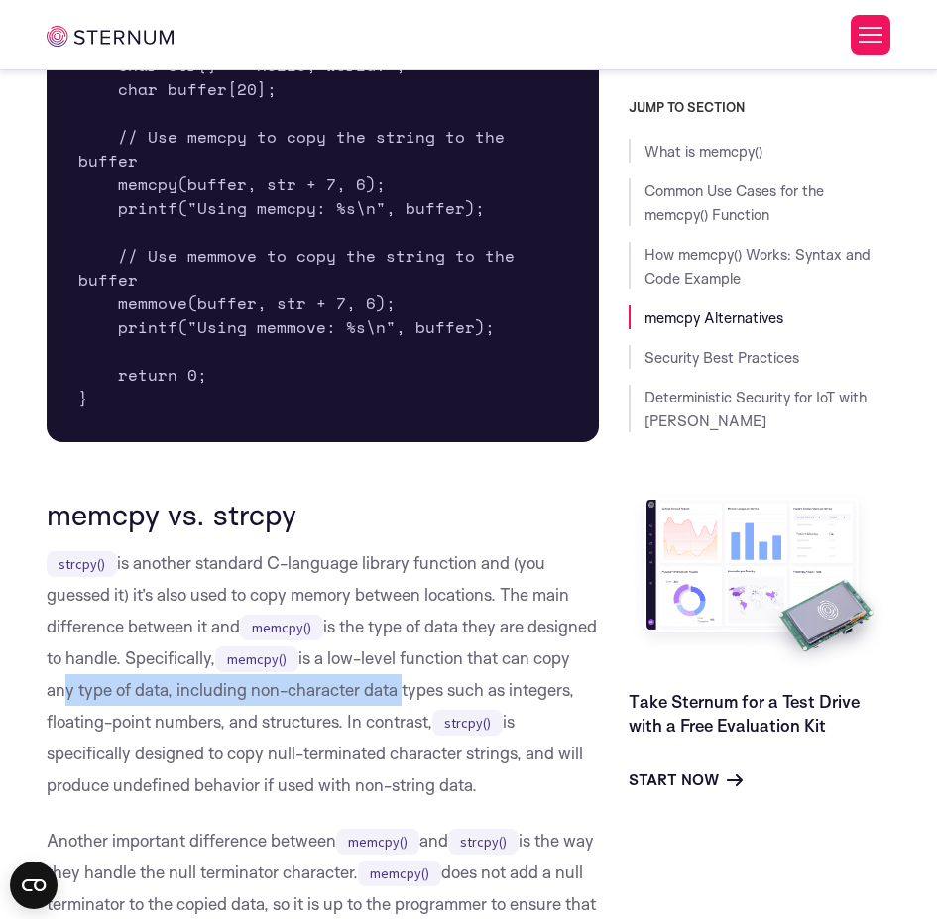
drag, startPoint x: 134, startPoint y: 631, endPoint x: 475, endPoint y: 625, distance: 341.2
click at [475, 625] on p "strcpy() is another standard C-language library function and (you guessed it) i…" at bounding box center [323, 674] width 552 height 254
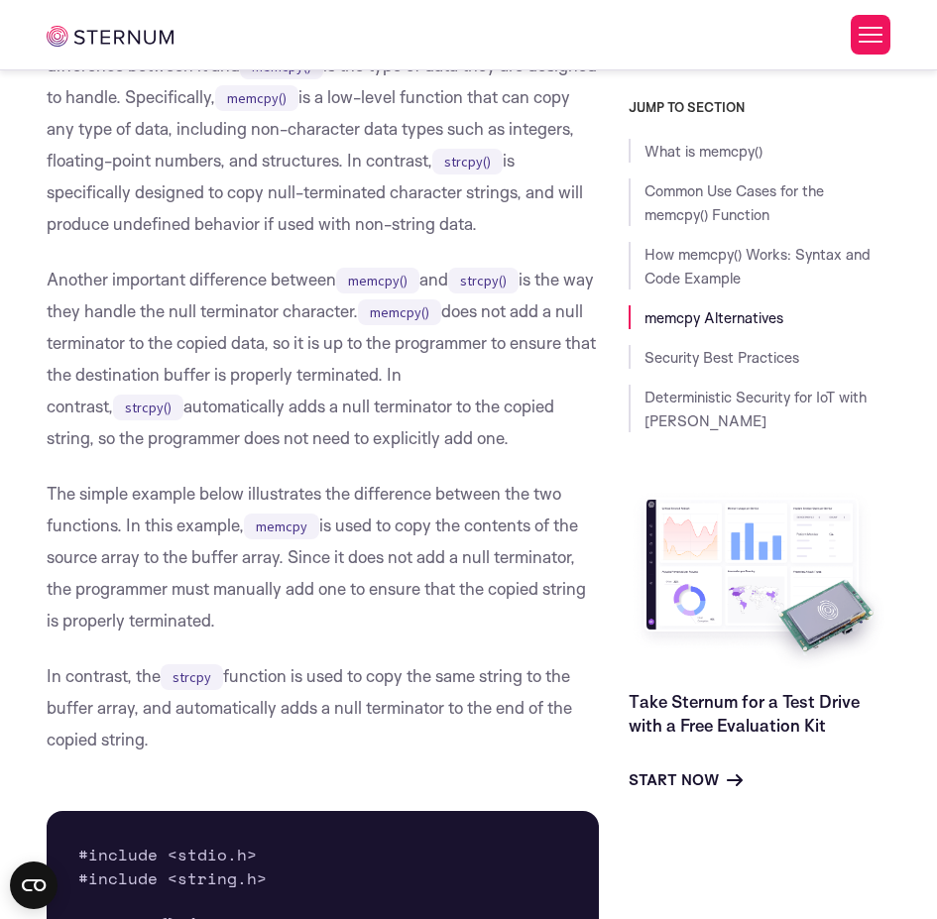
scroll to position [4633, 0]
